Goal: Complete application form: Complete application form

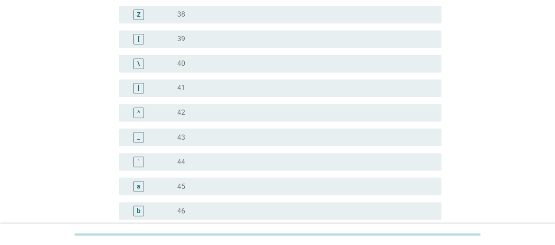
scroll to position [746, 0]
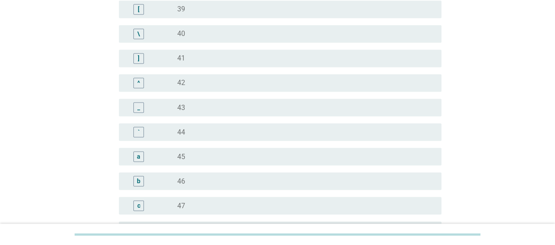
click at [191, 156] on div "radio_button_unchecked 45" at bounding box center [302, 156] width 250 height 9
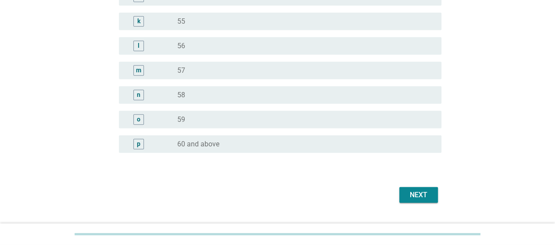
scroll to position [1147, 0]
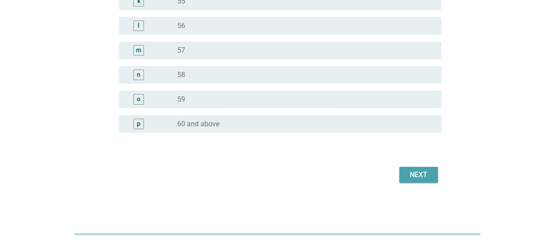
click at [429, 178] on div "Next" at bounding box center [418, 175] width 25 height 11
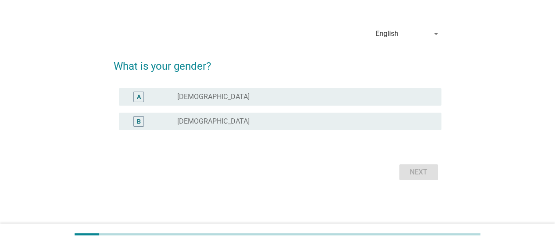
scroll to position [0, 0]
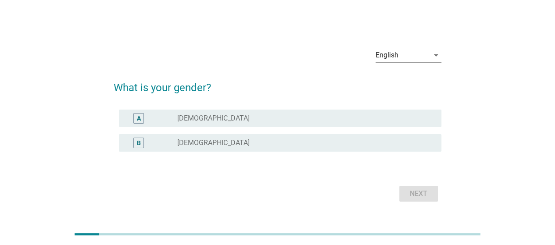
click at [205, 150] on div "B radio_button_unchecked [DEMOGRAPHIC_DATA]" at bounding box center [280, 143] width 323 height 18
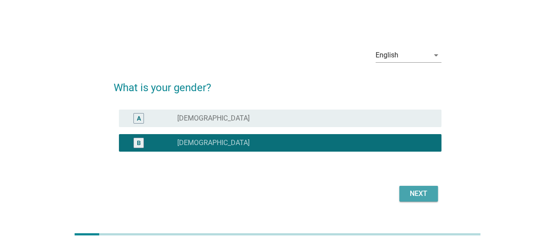
click at [430, 198] on div "Next" at bounding box center [418, 194] width 25 height 11
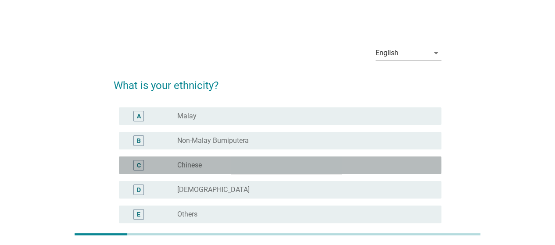
click at [195, 167] on label "Chinese" at bounding box center [189, 165] width 25 height 9
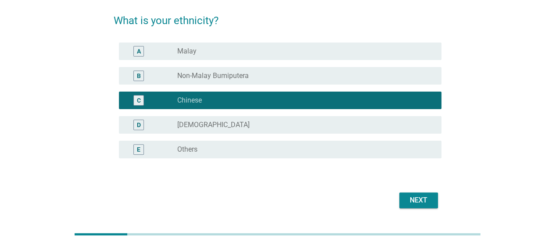
scroll to position [90, 0]
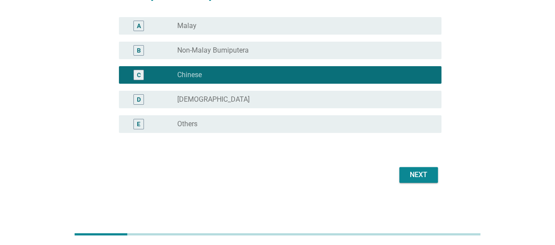
click at [412, 172] on div "Next" at bounding box center [418, 175] width 25 height 11
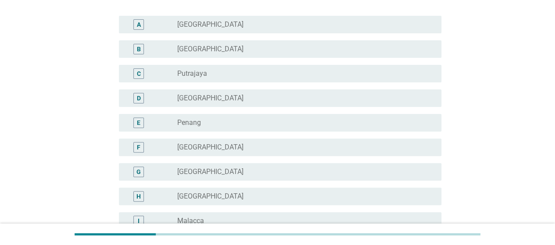
scroll to position [219, 0]
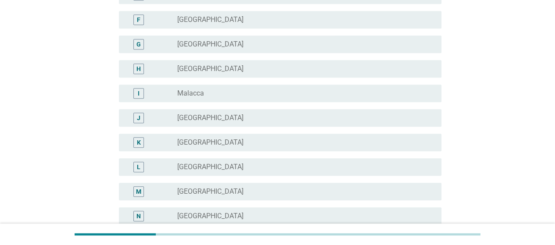
click at [201, 113] on div "radio_button_unchecked [GEOGRAPHIC_DATA]" at bounding box center [305, 118] width 257 height 11
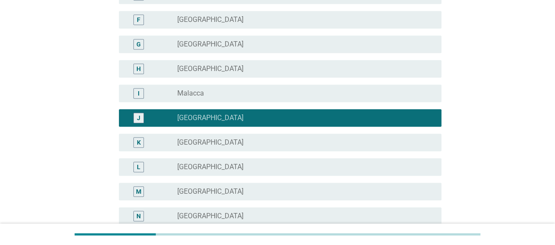
scroll to position [361, 0]
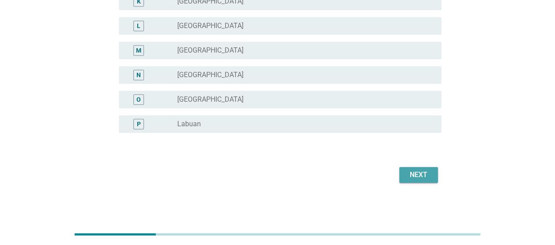
click at [416, 175] on div "Next" at bounding box center [418, 175] width 25 height 11
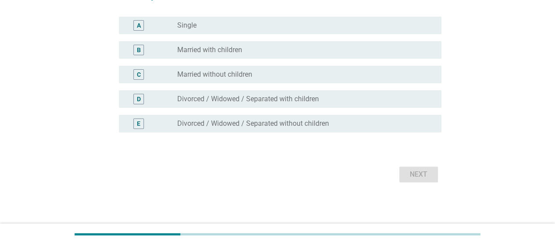
scroll to position [0, 0]
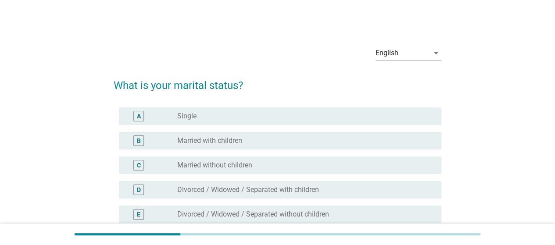
click at [219, 142] on label "Married with children" at bounding box center [209, 140] width 65 height 9
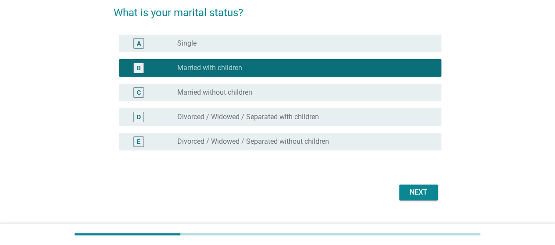
scroll to position [90, 0]
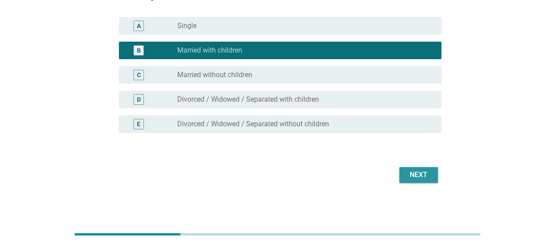
click at [406, 178] on button "Next" at bounding box center [418, 175] width 39 height 16
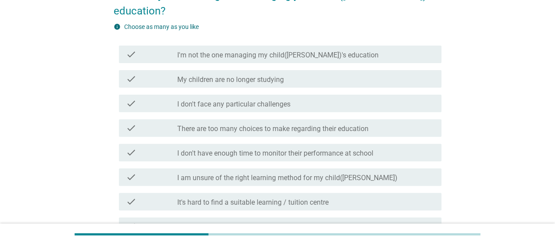
scroll to position [0, 0]
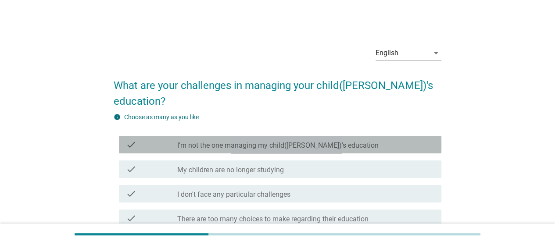
click at [209, 141] on label "I'm not the one managing my child([PERSON_NAME])'s education" at bounding box center [277, 145] width 201 height 9
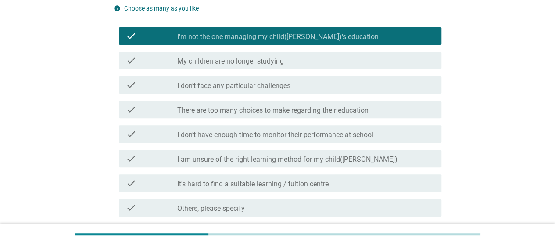
scroll to position [132, 0]
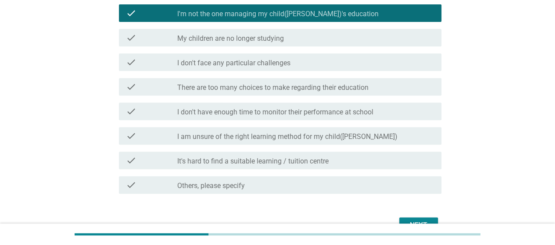
click at [417, 220] on div "Next" at bounding box center [418, 225] width 25 height 11
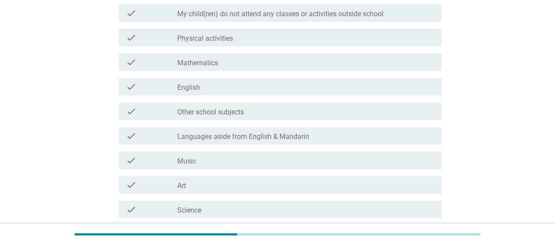
scroll to position [0, 0]
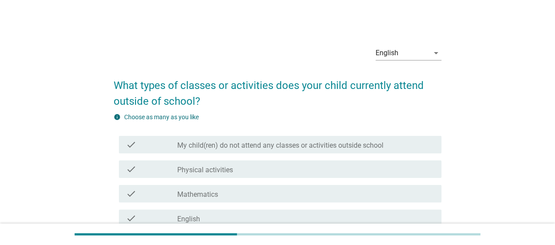
click at [248, 147] on label "My child(ren) do not attend any classes or activities outside school" at bounding box center [280, 145] width 206 height 9
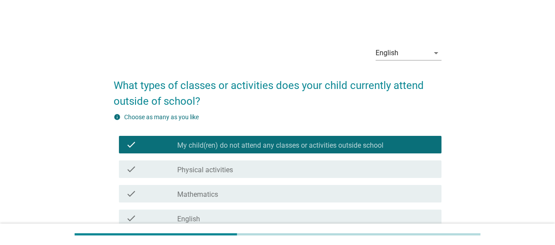
click at [201, 172] on label "Physical activities" at bounding box center [205, 170] width 56 height 9
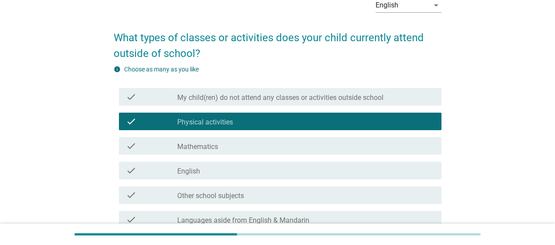
scroll to position [88, 0]
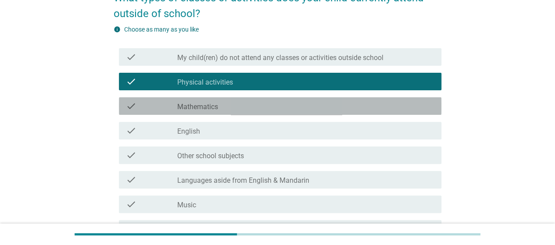
click at [201, 102] on div "check_box_outline_blank Mathematics" at bounding box center [305, 106] width 257 height 11
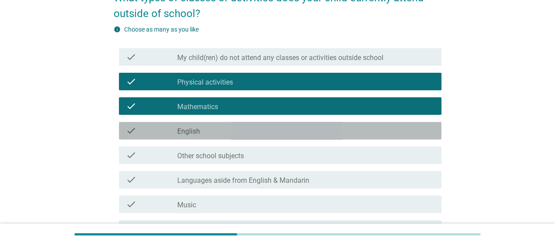
click at [205, 136] on div "check_box_outline_blank English" at bounding box center [305, 131] width 257 height 11
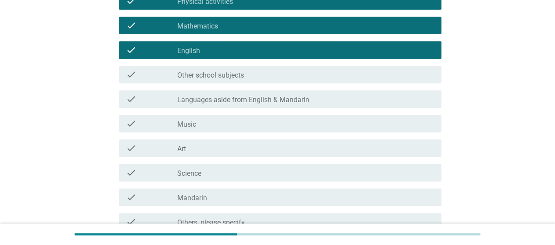
scroll to position [176, 0]
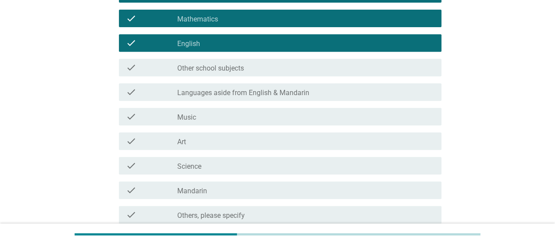
click at [192, 148] on div "check check_box_outline_blank Art" at bounding box center [280, 142] width 323 height 18
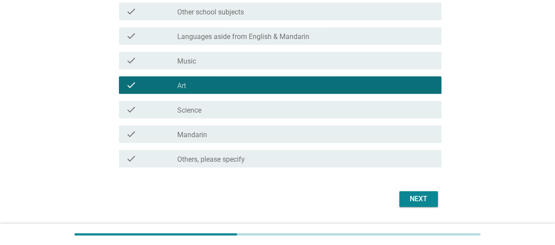
scroll to position [256, 0]
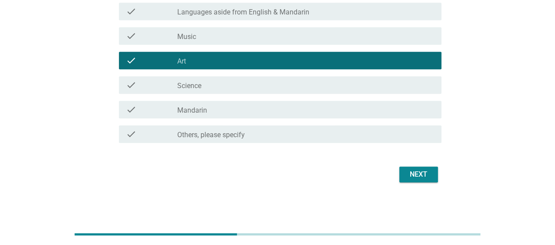
click at [417, 167] on button "Next" at bounding box center [418, 175] width 39 height 16
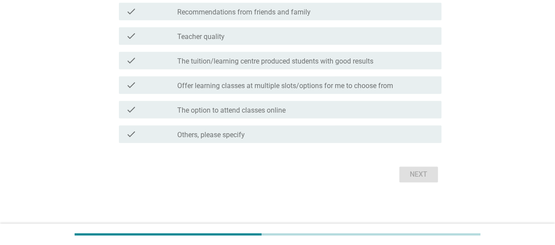
scroll to position [0, 0]
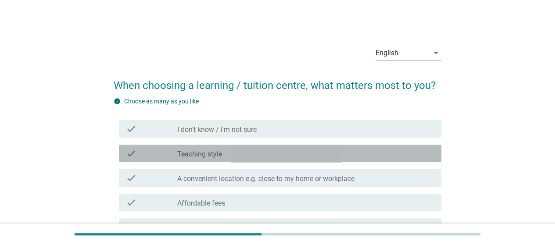
click at [219, 155] on label "Teaching style" at bounding box center [199, 154] width 45 height 9
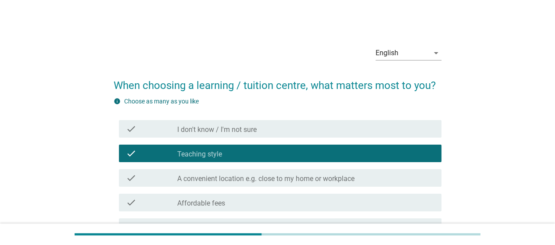
click at [211, 180] on label "A convenient location e.g. close to my home or workplace" at bounding box center [265, 179] width 177 height 9
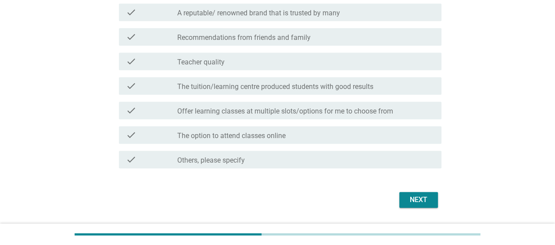
scroll to position [219, 0]
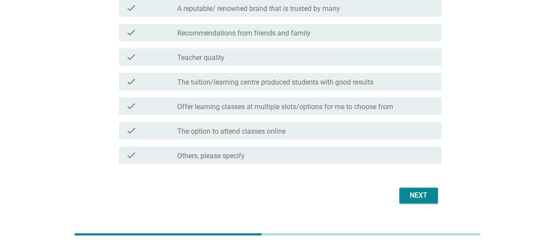
click at [304, 127] on div "check_box_outline_blank The option to attend classes online" at bounding box center [305, 131] width 257 height 11
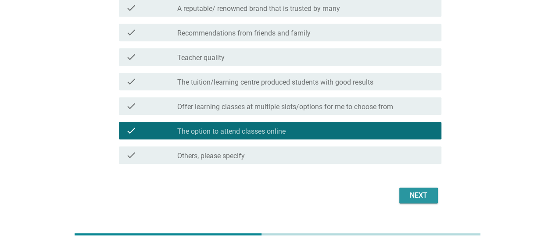
drag, startPoint x: 419, startPoint y: 195, endPoint x: 396, endPoint y: 169, distance: 35.1
click at [420, 194] on div "Next" at bounding box center [418, 195] width 25 height 11
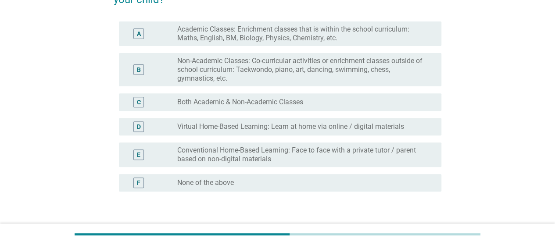
scroll to position [132, 0]
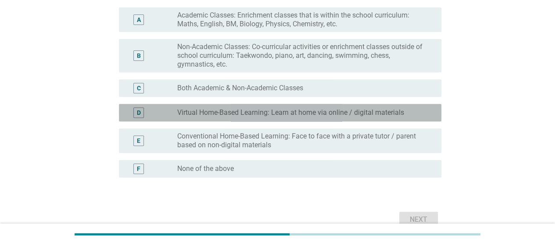
click at [216, 121] on div "D radio_button_unchecked Virtual Home-Based Learning: Learn at home via online …" at bounding box center [280, 113] width 323 height 18
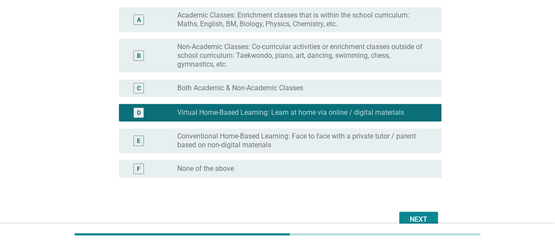
click at [233, 81] on div "C radio_button_unchecked Both Academic & Non-Academic Classes" at bounding box center [280, 88] width 323 height 18
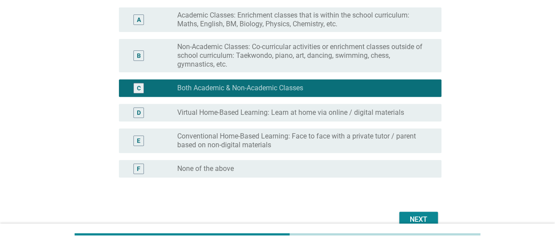
click at [425, 212] on div "Next" at bounding box center [278, 219] width 328 height 21
click at [426, 213] on button "Next" at bounding box center [418, 220] width 39 height 16
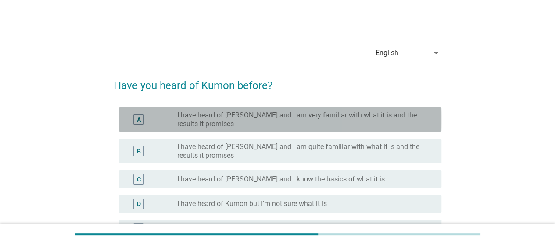
click at [186, 115] on label "I have heard of [PERSON_NAME] and I am very familiar with what it is and the re…" at bounding box center [302, 120] width 250 height 18
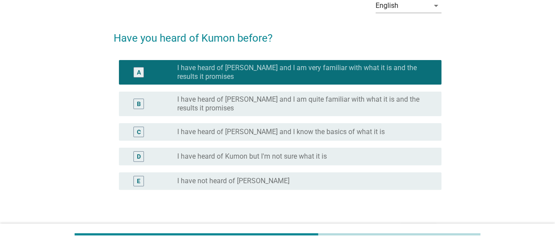
scroll to position [104, 0]
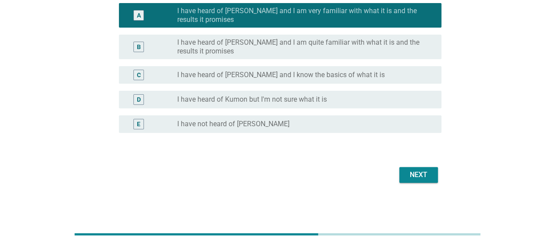
click at [422, 172] on div "Next" at bounding box center [418, 175] width 25 height 11
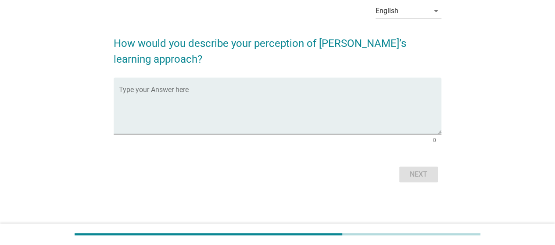
scroll to position [0, 0]
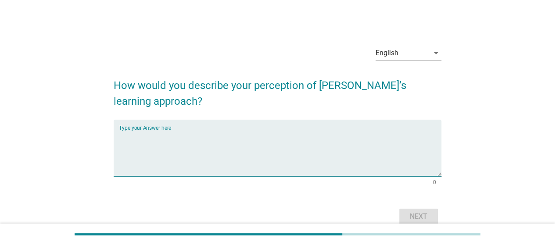
click at [210, 142] on textarea "Type your Answer here" at bounding box center [280, 153] width 323 height 46
type textarea "this is good program for children"
click at [417, 216] on div "Next" at bounding box center [418, 217] width 25 height 11
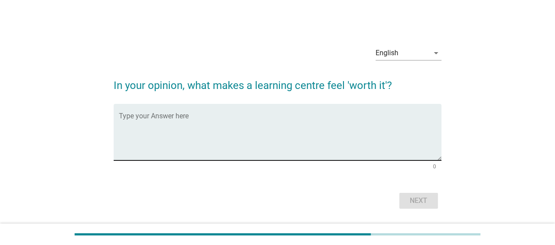
click at [204, 129] on textarea "Type your Answer here" at bounding box center [280, 138] width 323 height 46
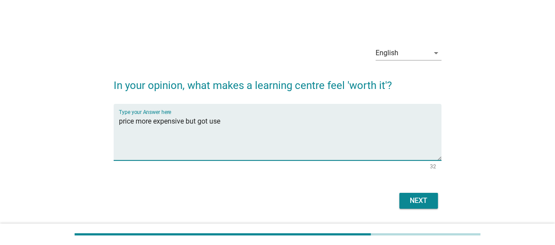
type textarea "price more expensive but got use"
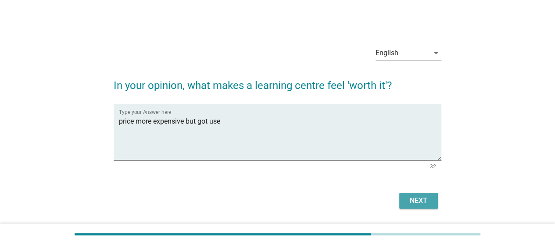
click at [421, 199] on div "Next" at bounding box center [418, 201] width 25 height 11
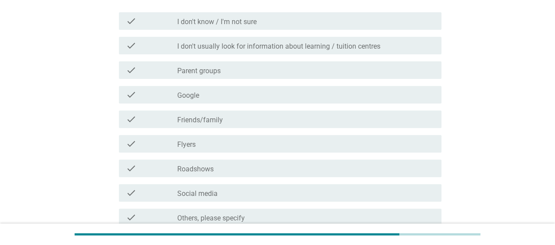
scroll to position [132, 0]
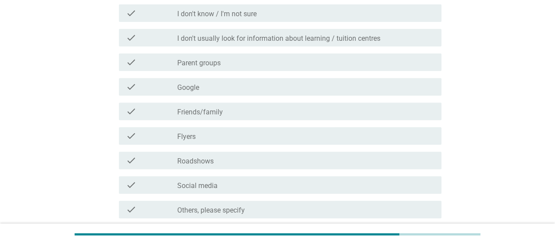
click at [205, 85] on div "check_box_outline_blank Google" at bounding box center [305, 87] width 257 height 11
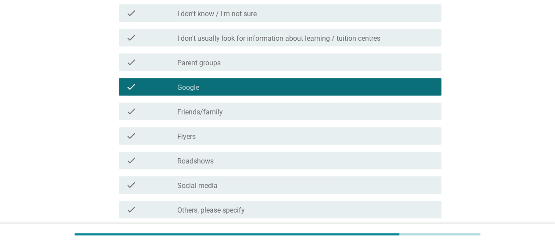
click at [205, 112] on label "Friends/family" at bounding box center [200, 112] width 46 height 9
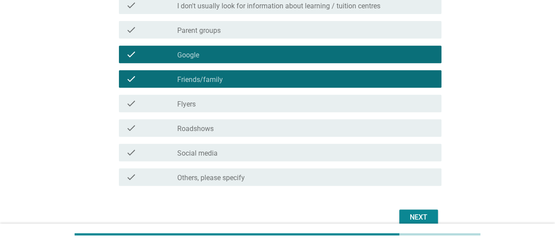
scroll to position [207, 0]
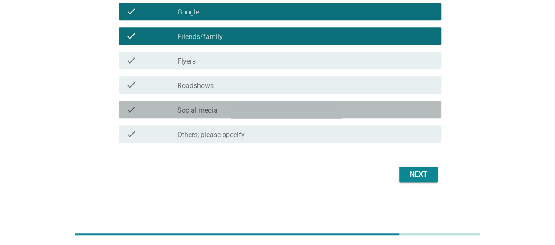
drag, startPoint x: 200, startPoint y: 116, endPoint x: 247, endPoint y: 125, distance: 47.8
click at [201, 115] on div "check check_box_outline_blank Social media" at bounding box center [280, 110] width 323 height 18
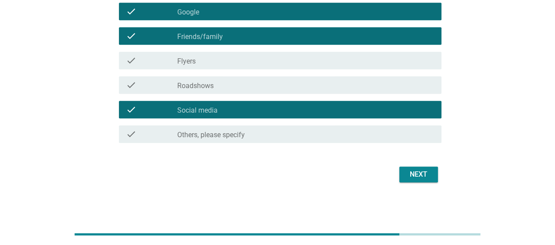
click at [413, 164] on div "Next" at bounding box center [278, 174] width 328 height 21
click at [411, 174] on div "Next" at bounding box center [418, 174] width 25 height 11
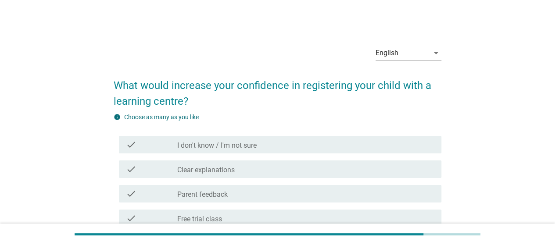
scroll to position [88, 0]
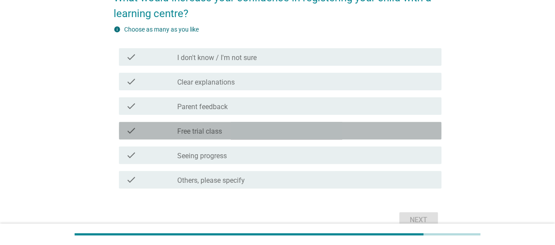
click at [223, 132] on div "check_box_outline_blank Free trial class" at bounding box center [305, 131] width 257 height 11
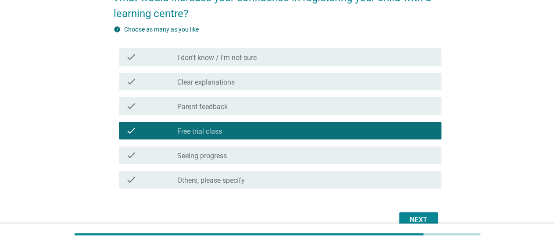
click at [234, 160] on div "check check_box_outline_blank Seeing progress" at bounding box center [280, 156] width 323 height 18
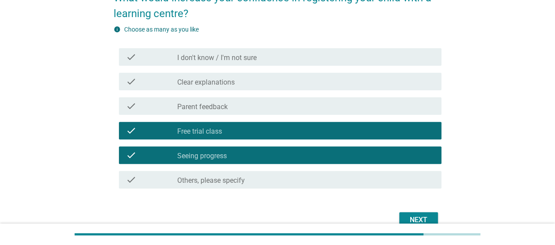
click at [423, 219] on div "Next" at bounding box center [418, 220] width 25 height 11
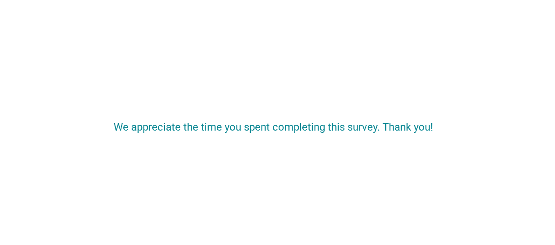
scroll to position [0, 0]
